Goal: Complete application form

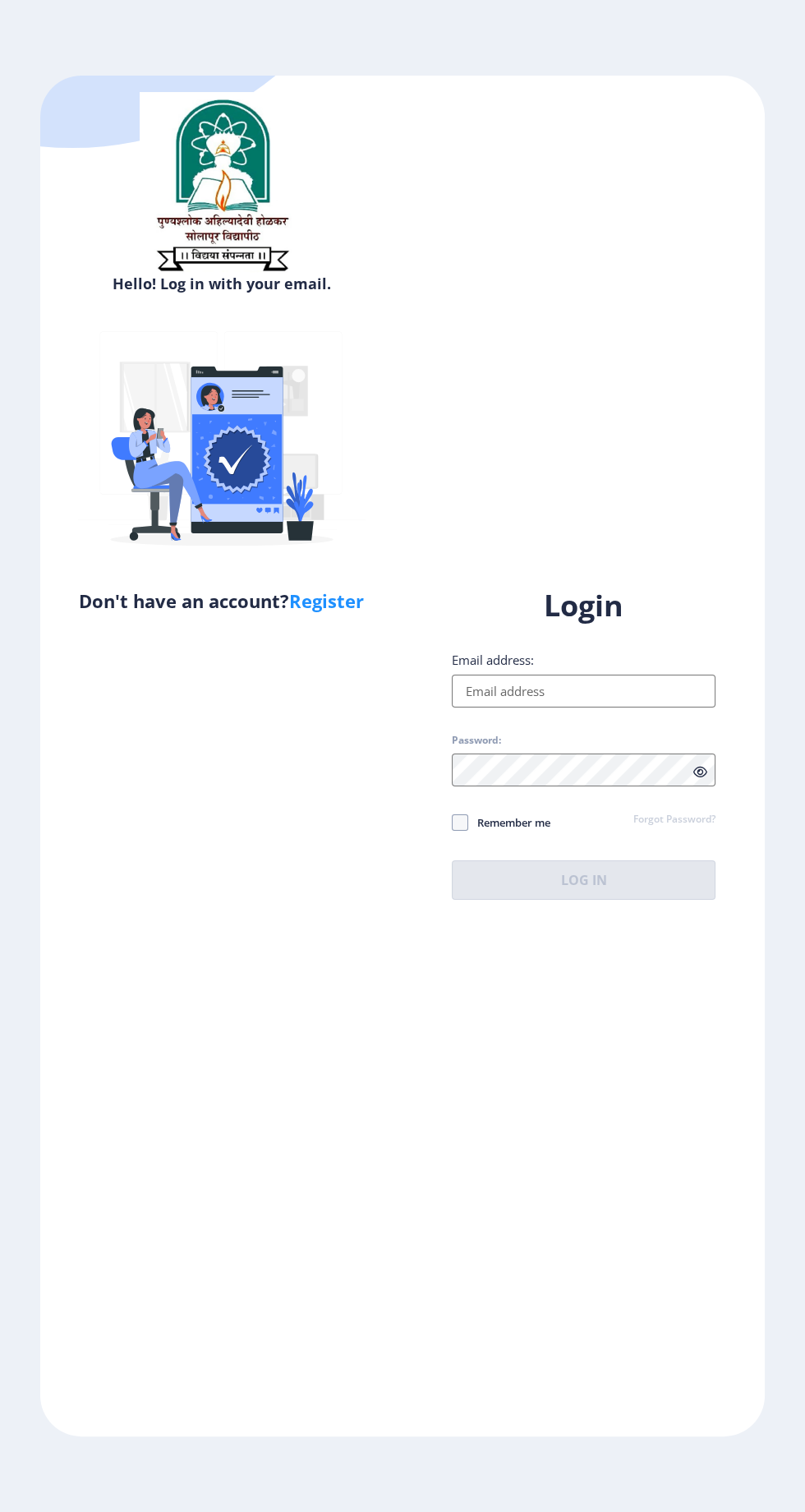
click at [572, 708] on input "Email address:" at bounding box center [583, 691] width 264 height 33
type input "[EMAIL_ADDRESS][DOMAIN_NAME]"
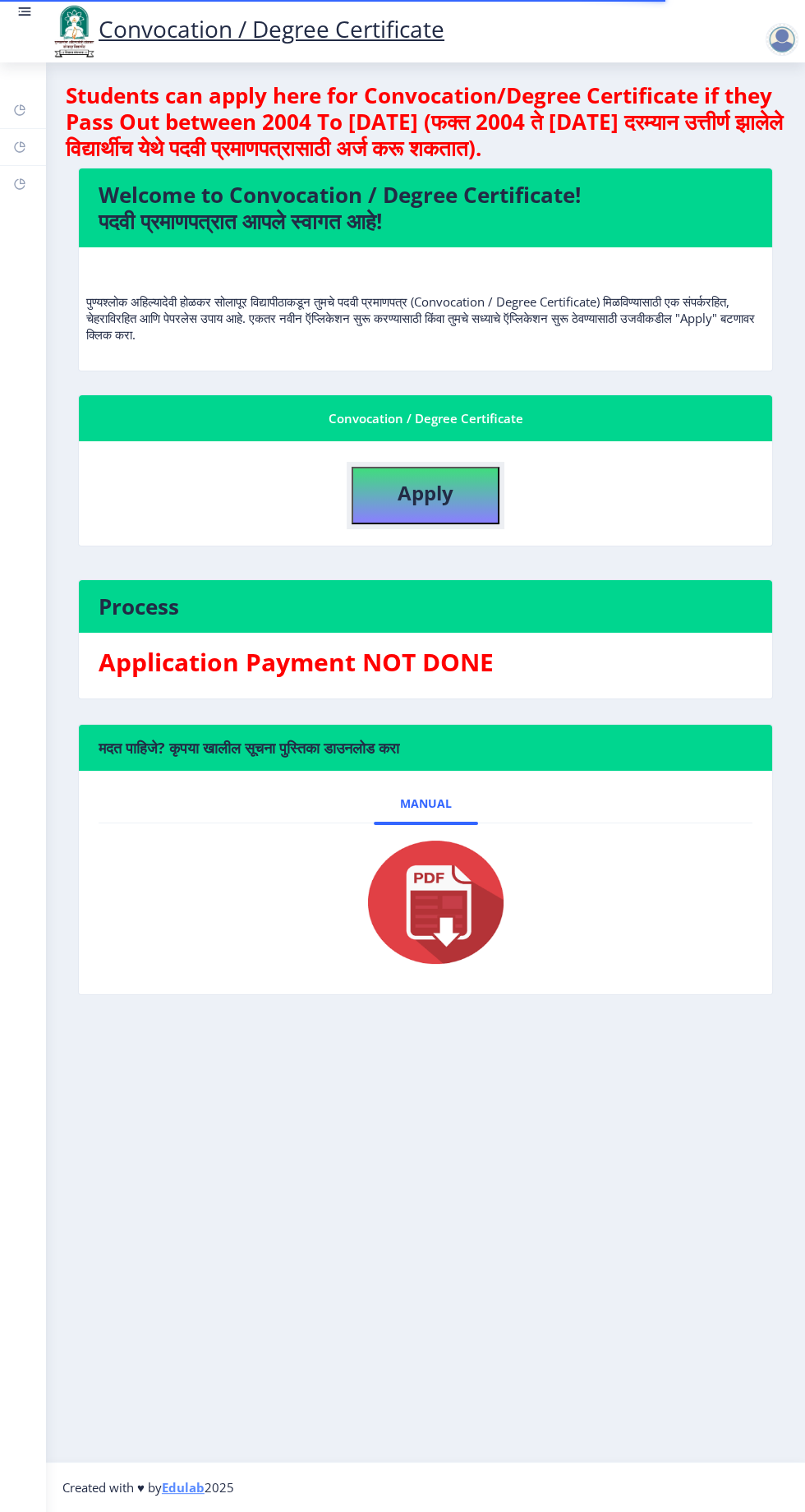
click at [434, 485] on b "Apply" at bounding box center [426, 492] width 56 height 27
select select
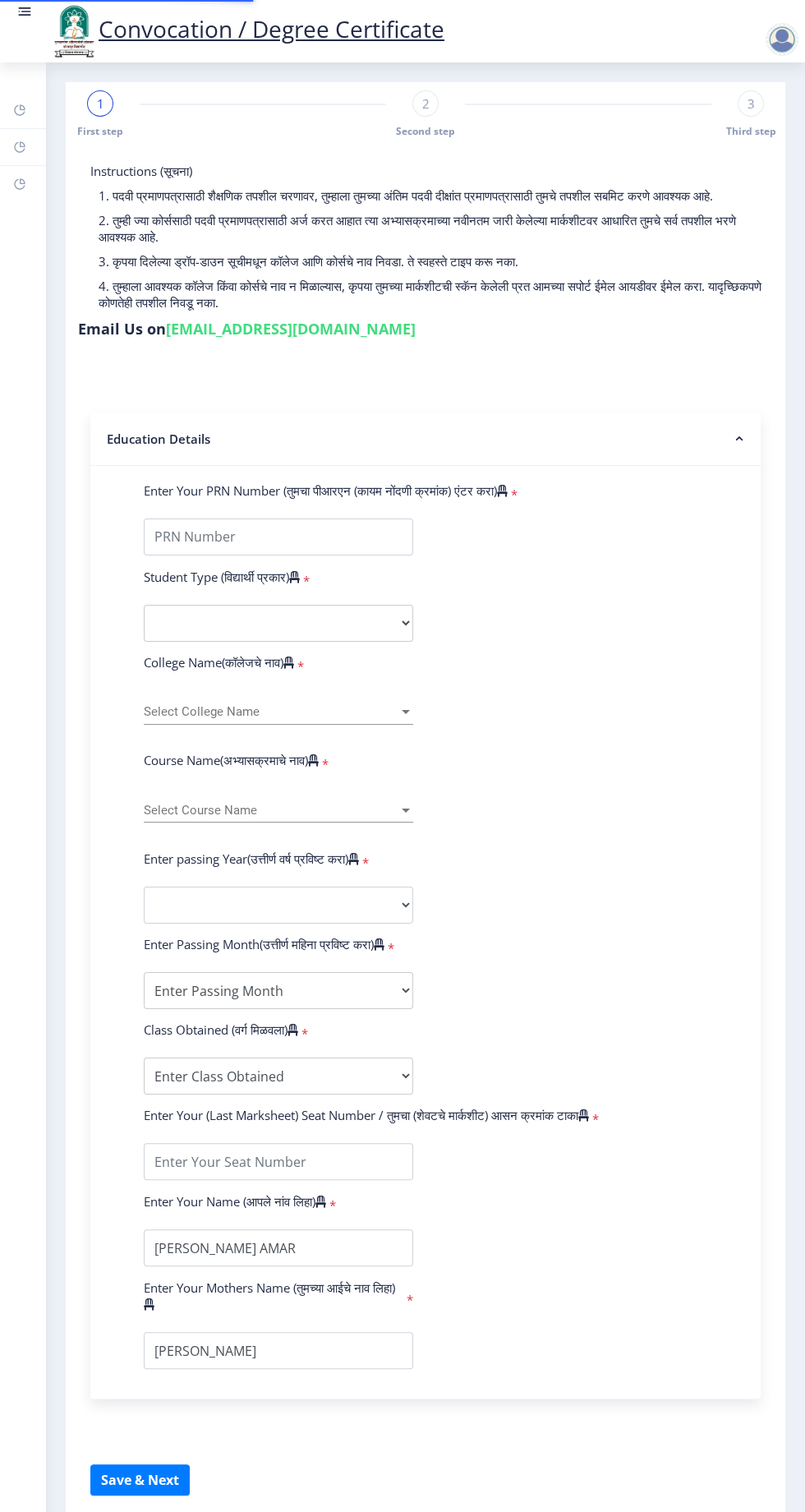
type input "2019032500236595"
select select "Regular"
select select "2021"
select select "March"
select select "Grade A"
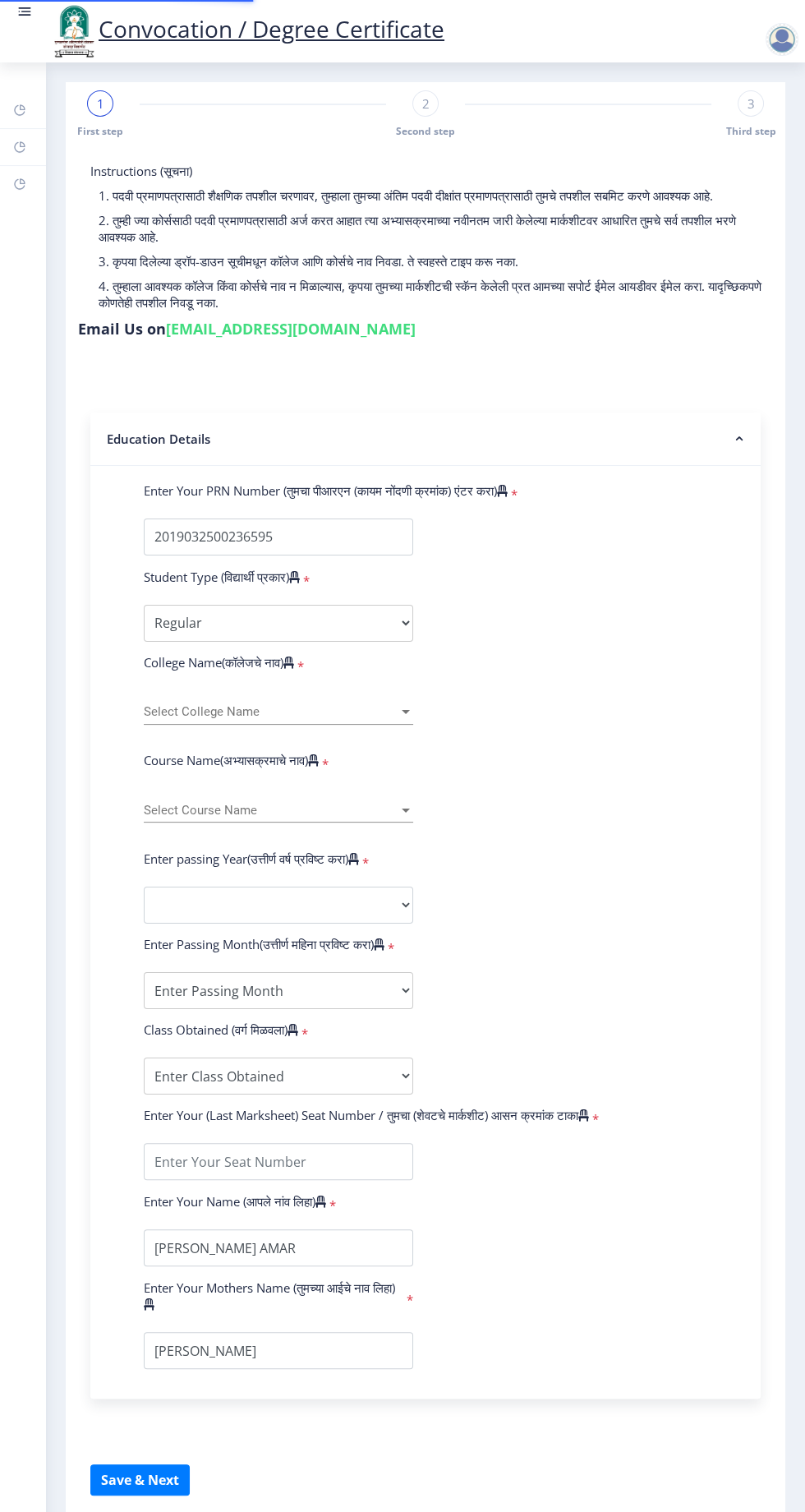
type input "1923659"
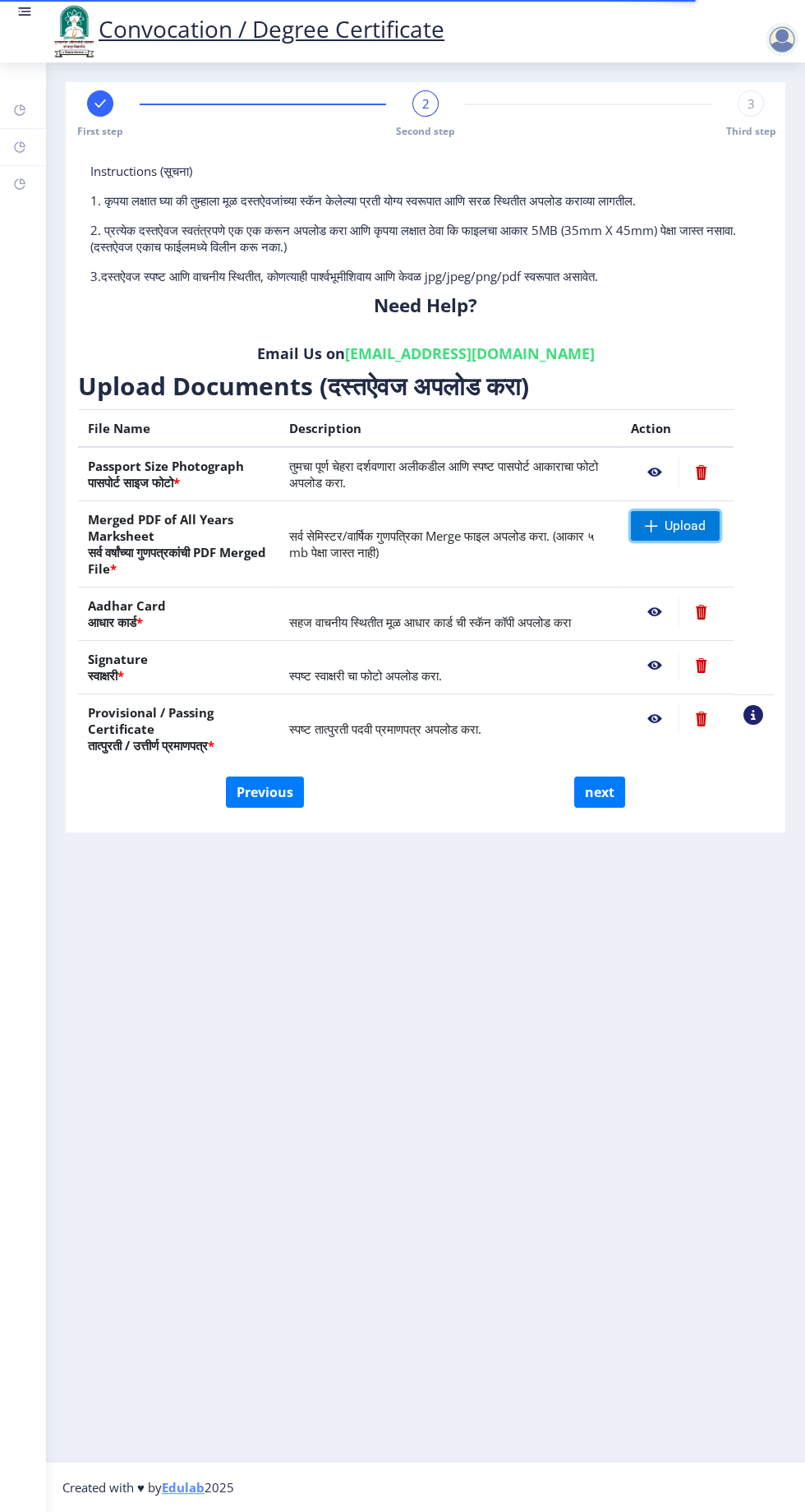
click at [671, 537] on span "Upload" at bounding box center [674, 526] width 88 height 30
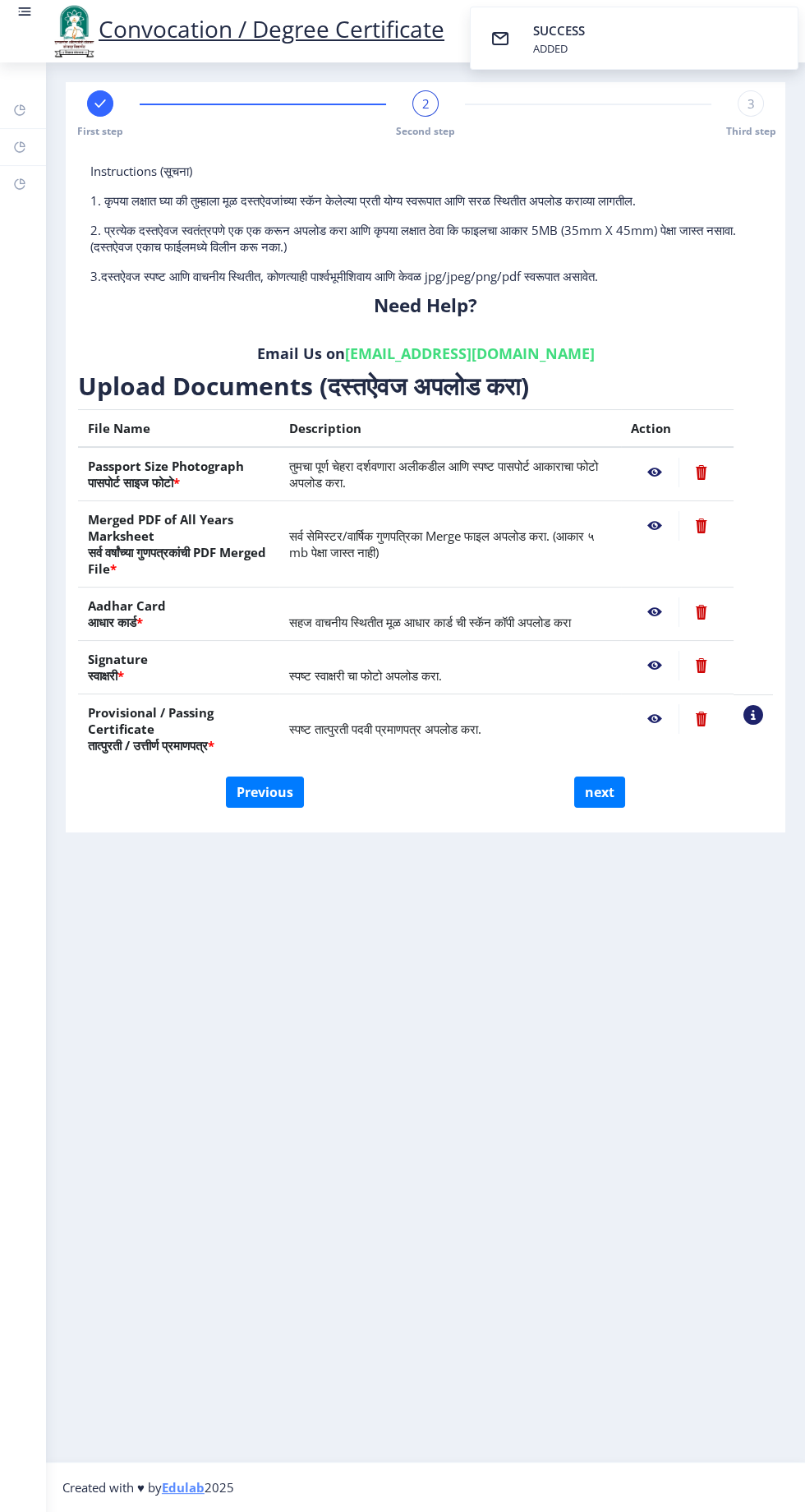
click at [638, 537] on nb-action at bounding box center [654, 526] width 47 height 30
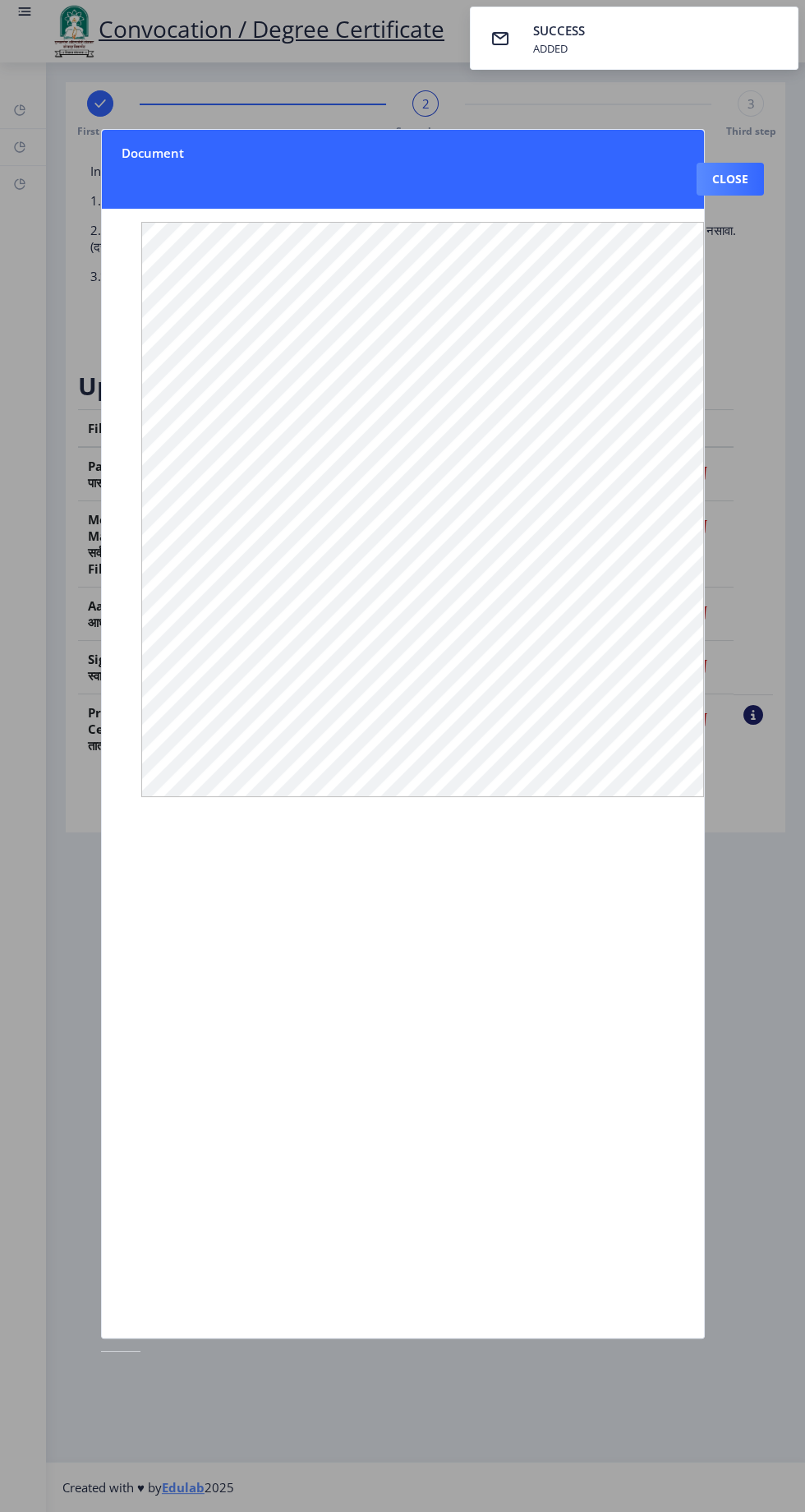
click at [7, 1349] on div at bounding box center [402, 756] width 805 height 1512
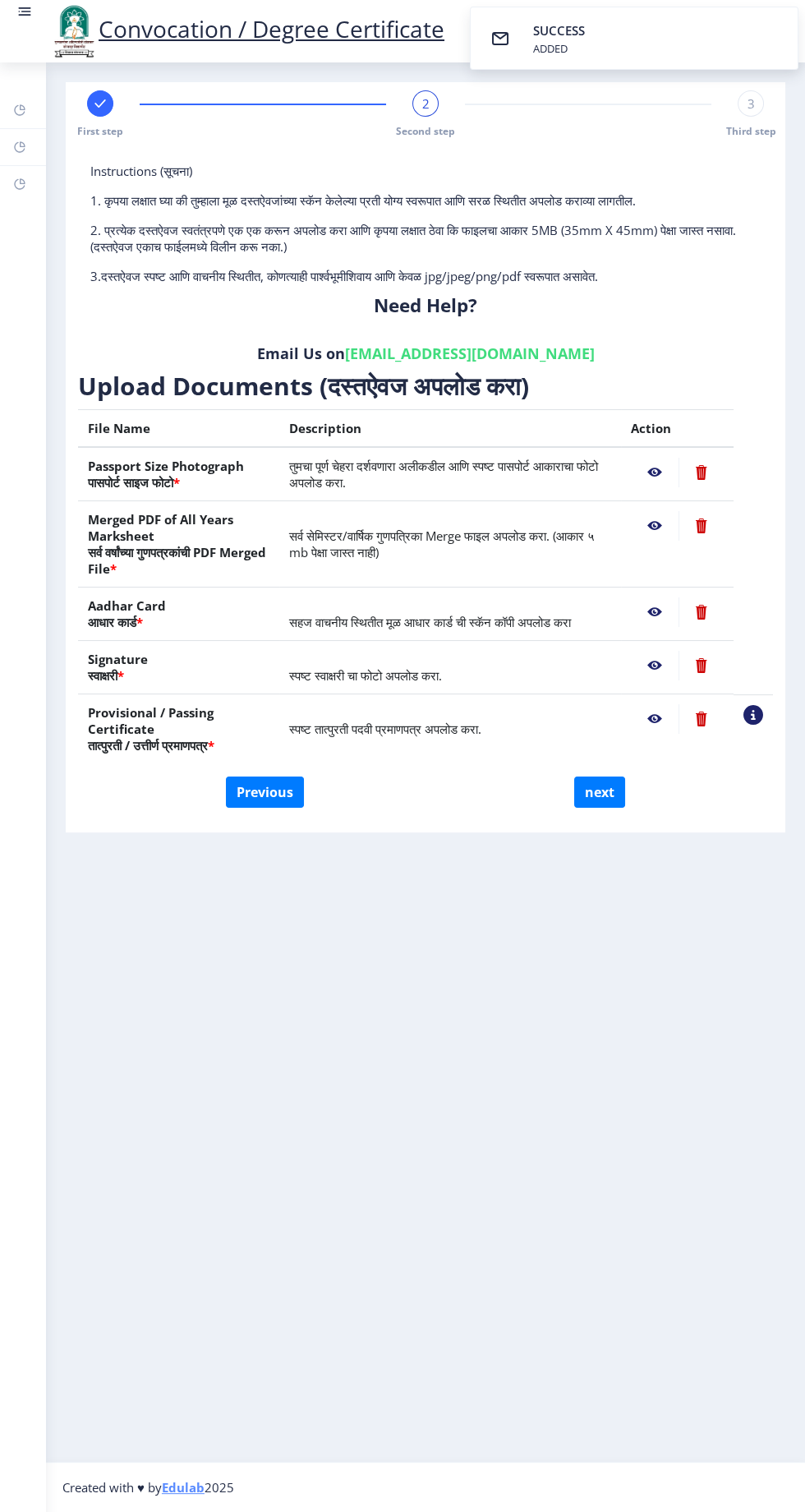
click at [702, 525] on nb-action at bounding box center [702, 526] width 46 height 30
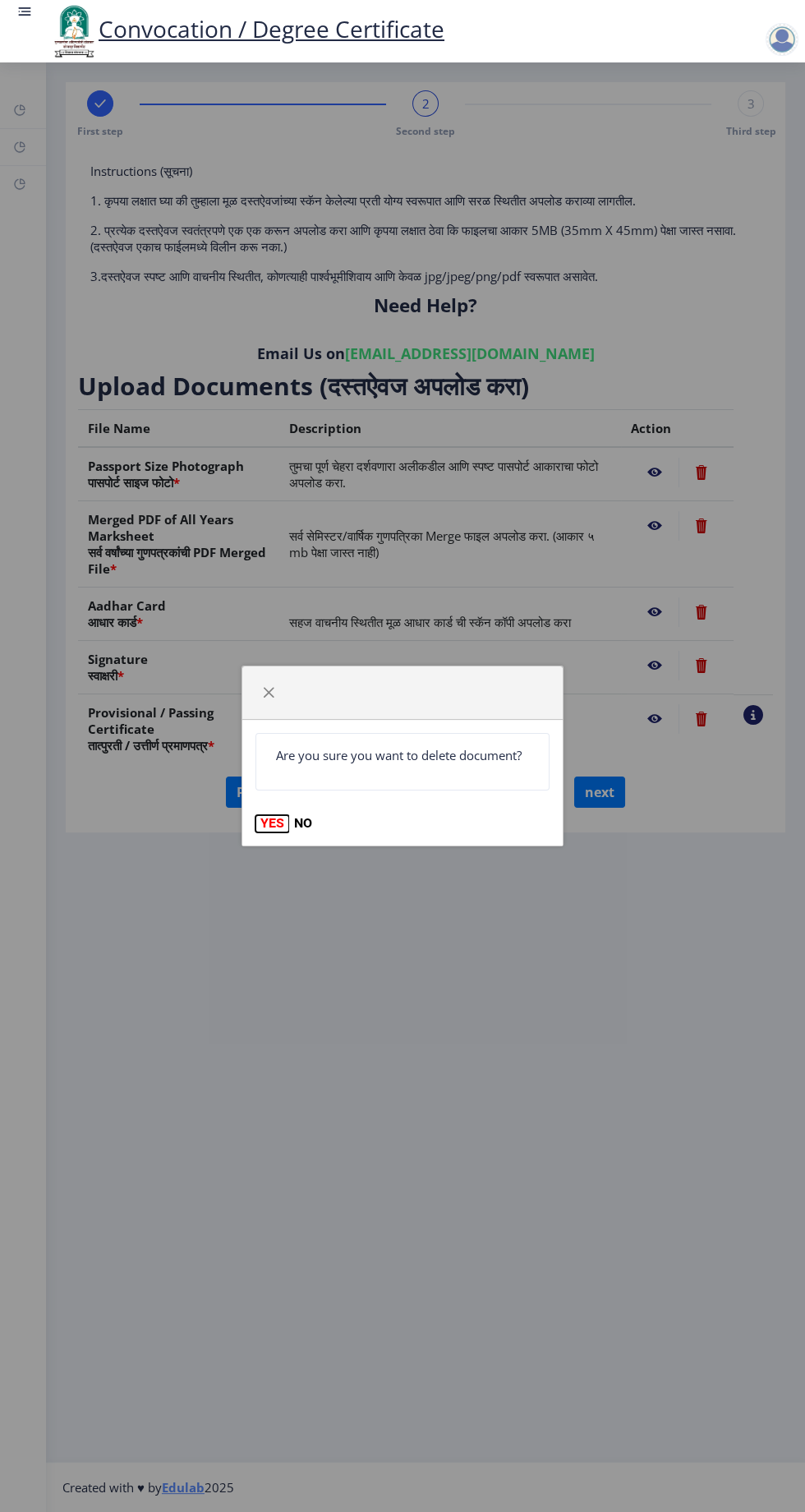
click at [267, 819] on button "YES" at bounding box center [272, 823] width 33 height 17
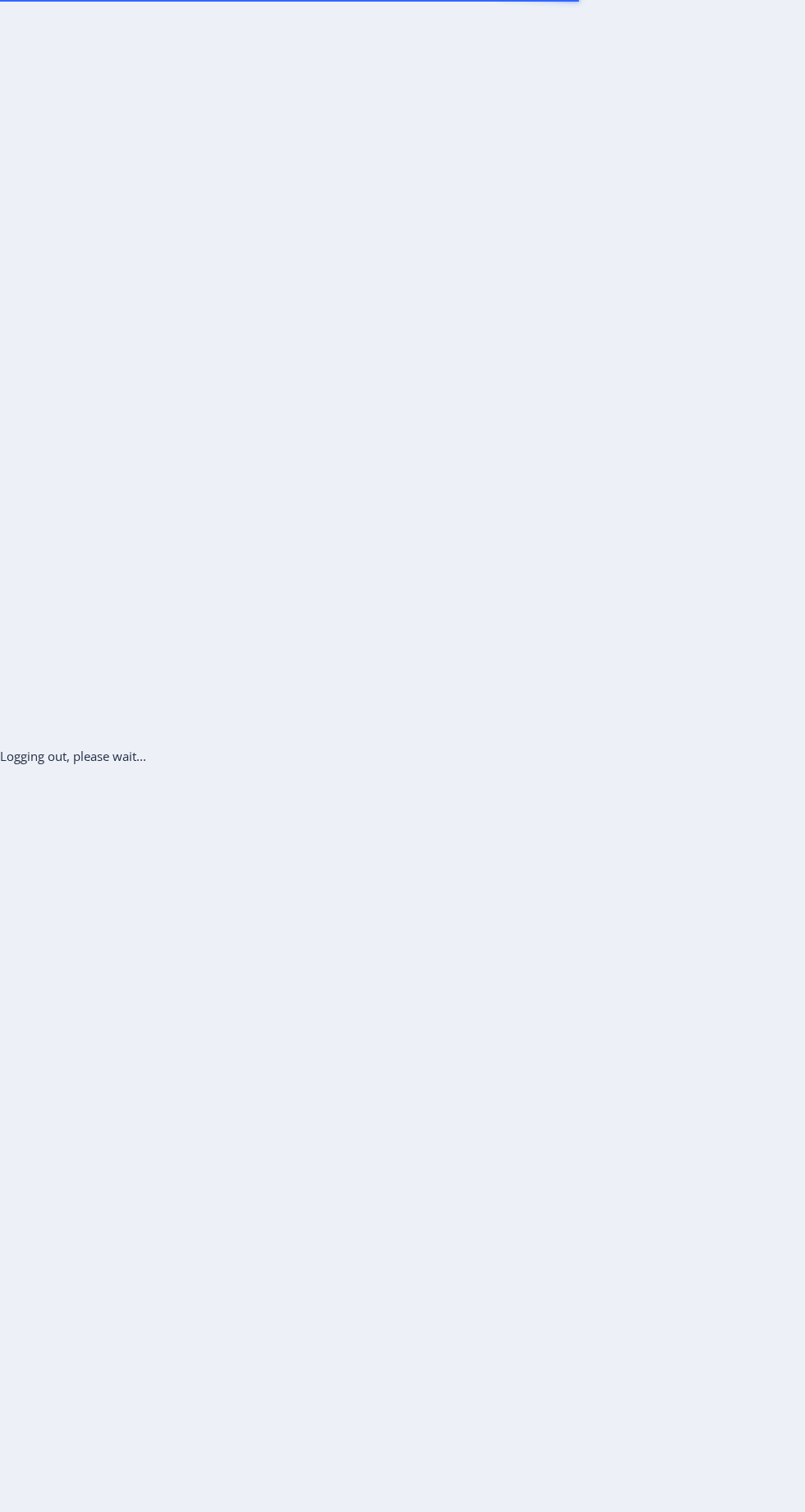
scroll to position [1, 0]
